Goal: Task Accomplishment & Management: Complete application form

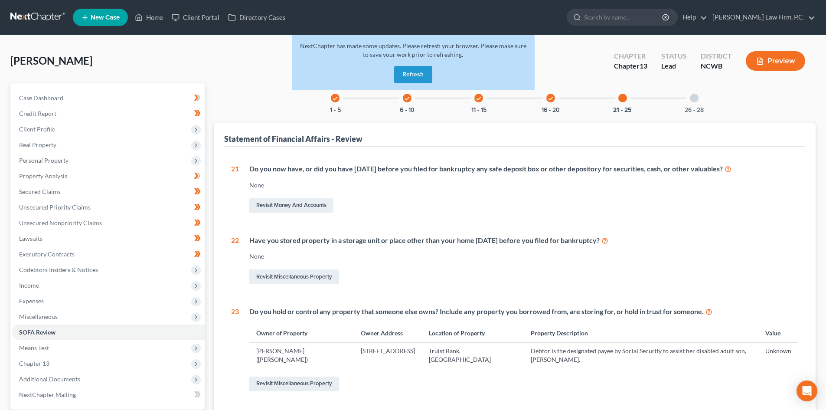
click at [417, 73] on button "Refresh" at bounding box center [413, 74] width 38 height 17
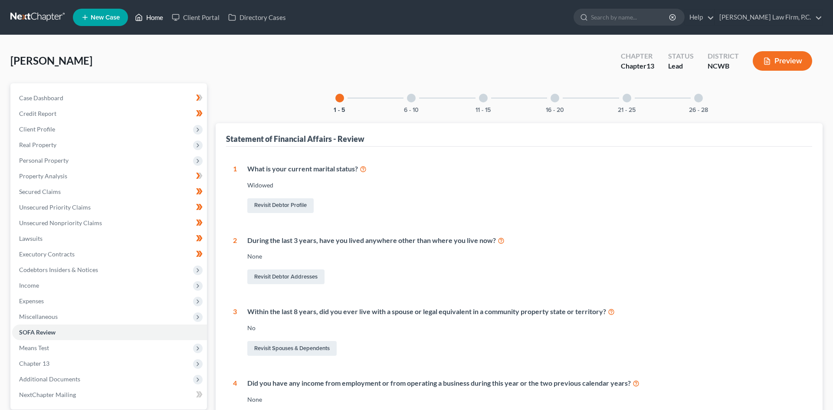
click at [151, 16] on link "Home" at bounding box center [149, 18] width 37 height 16
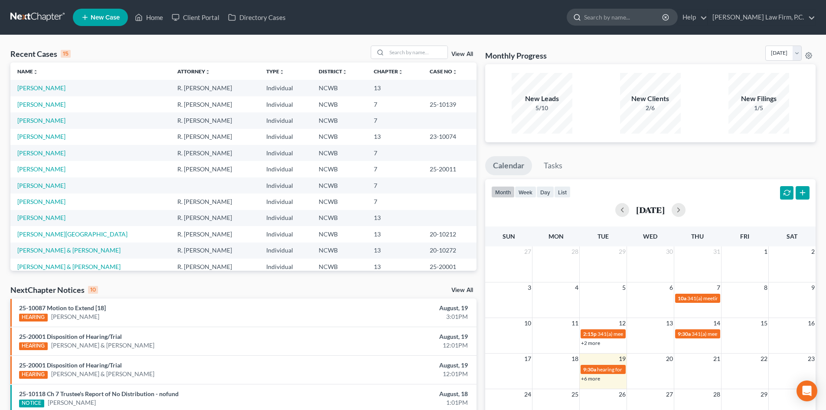
click at [653, 17] on input "search" at bounding box center [623, 17] width 79 height 16
type input "coye"
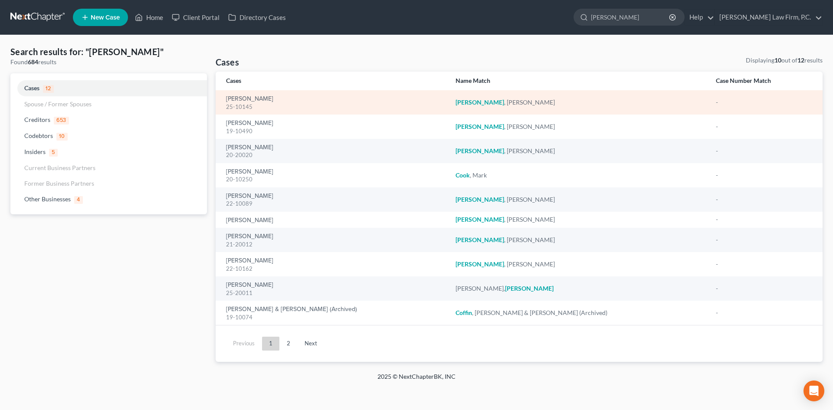
click at [395, 101] on div "Coye, Linda 25-10145" at bounding box center [334, 102] width 216 height 17
click at [249, 97] on link "Coye, Linda" at bounding box center [249, 99] width 47 height 6
select select "3"
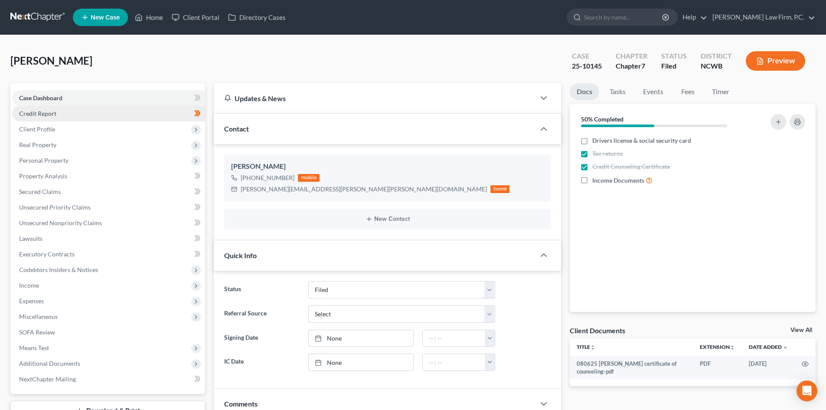
click at [62, 113] on link "Credit Report" at bounding box center [108, 114] width 193 height 16
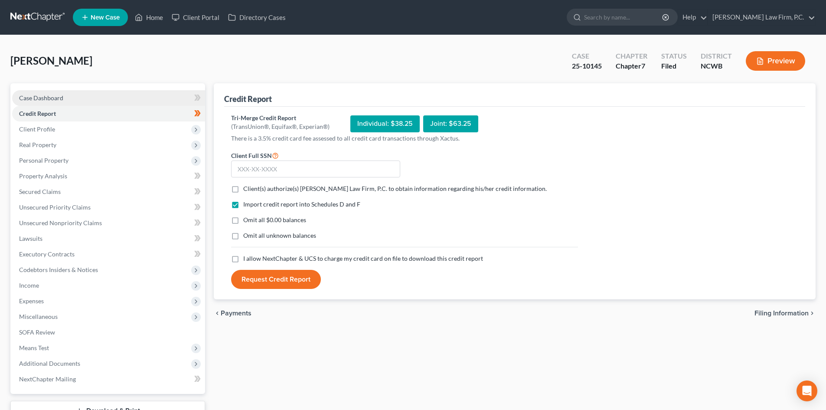
click at [64, 95] on link "Case Dashboard" at bounding box center [108, 98] width 193 height 16
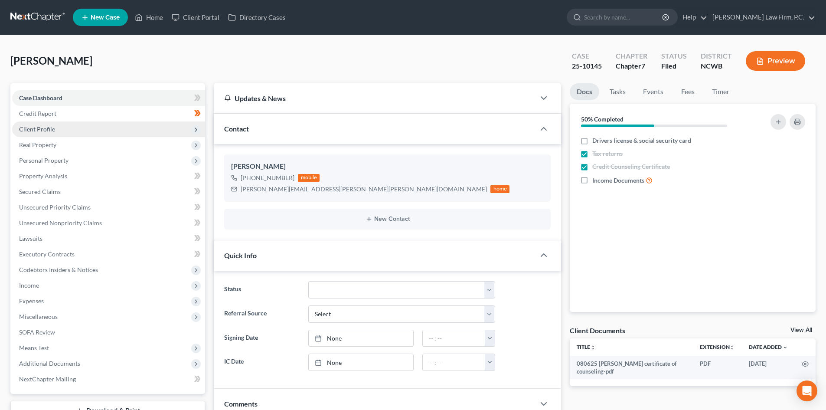
click at [46, 128] on span "Client Profile" at bounding box center [37, 128] width 36 height 7
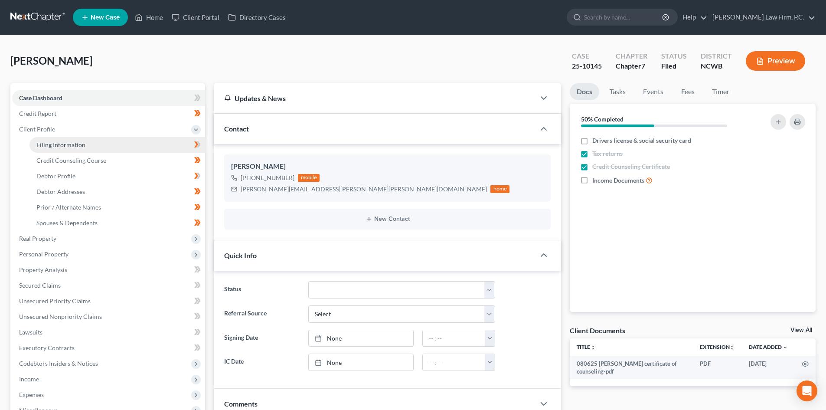
click at [47, 144] on span "Filing Information" at bounding box center [60, 144] width 49 height 7
select select "1"
select select "0"
select select "28"
